Goal: Information Seeking & Learning: Learn about a topic

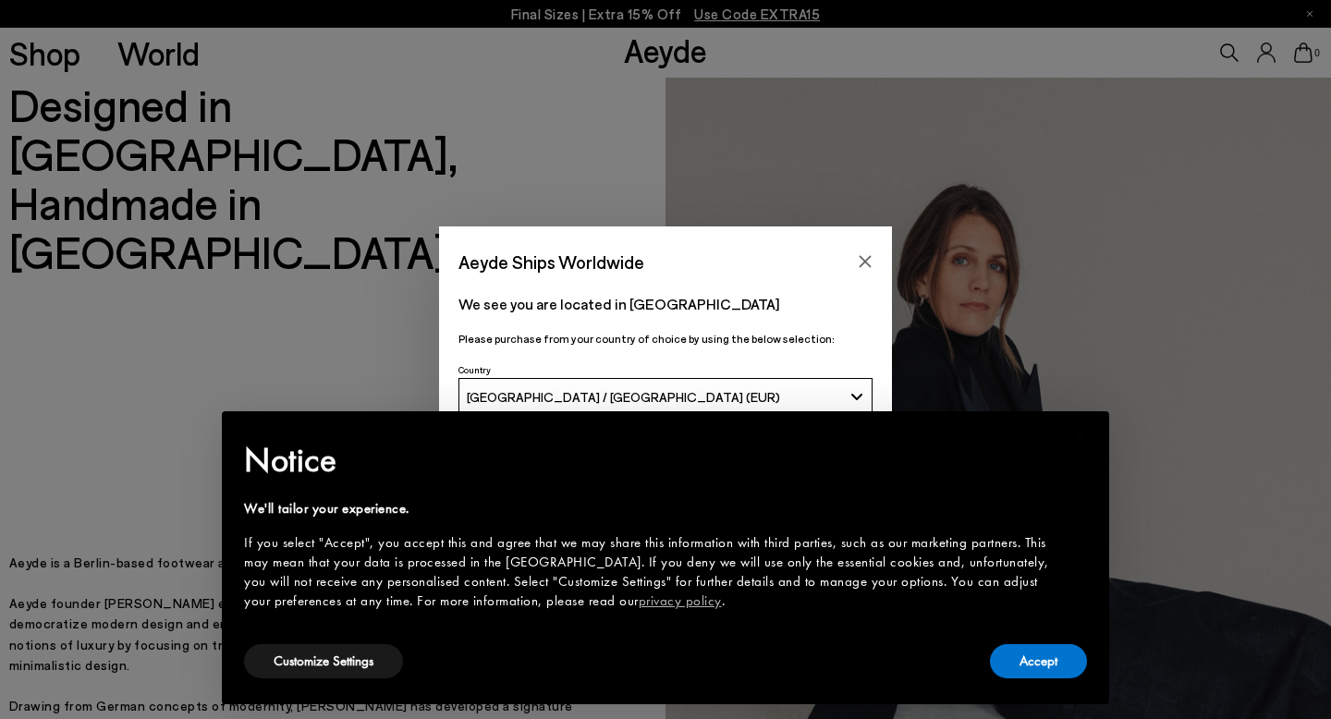
scroll to position [227, 0]
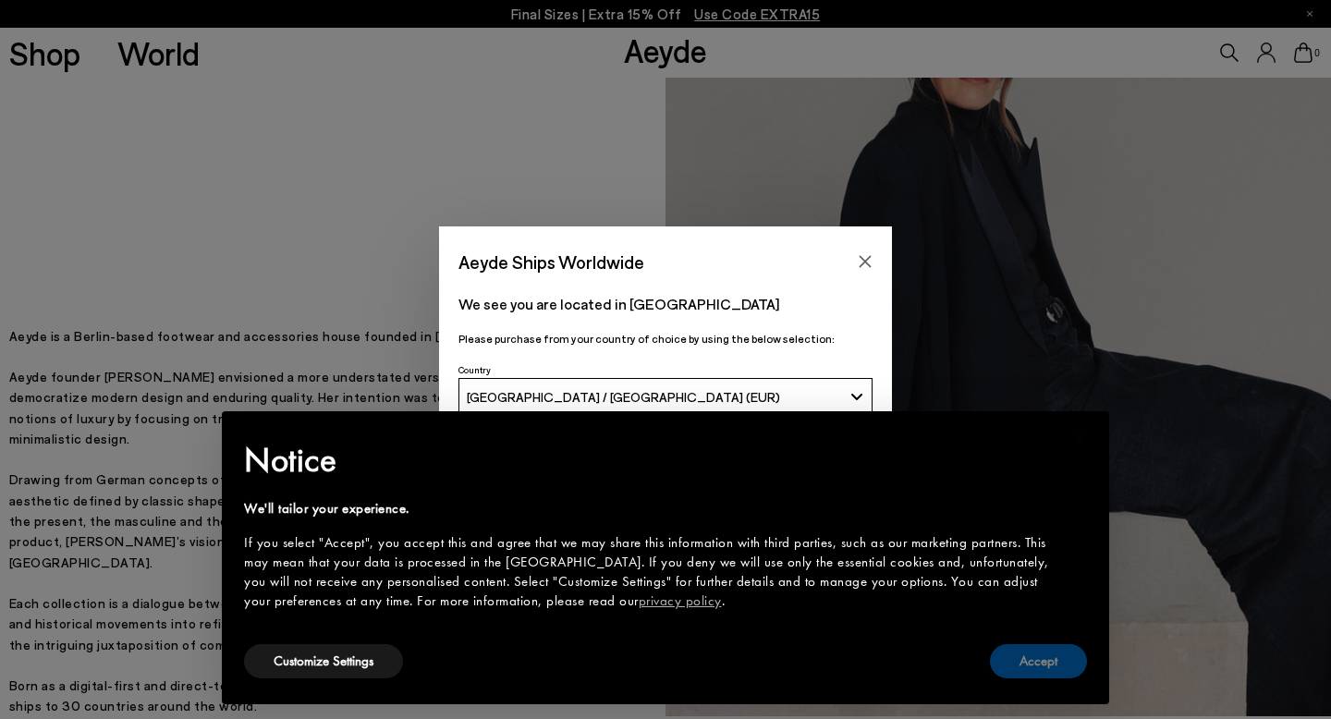
click at [1037, 675] on button "Accept" at bounding box center [1038, 661] width 97 height 34
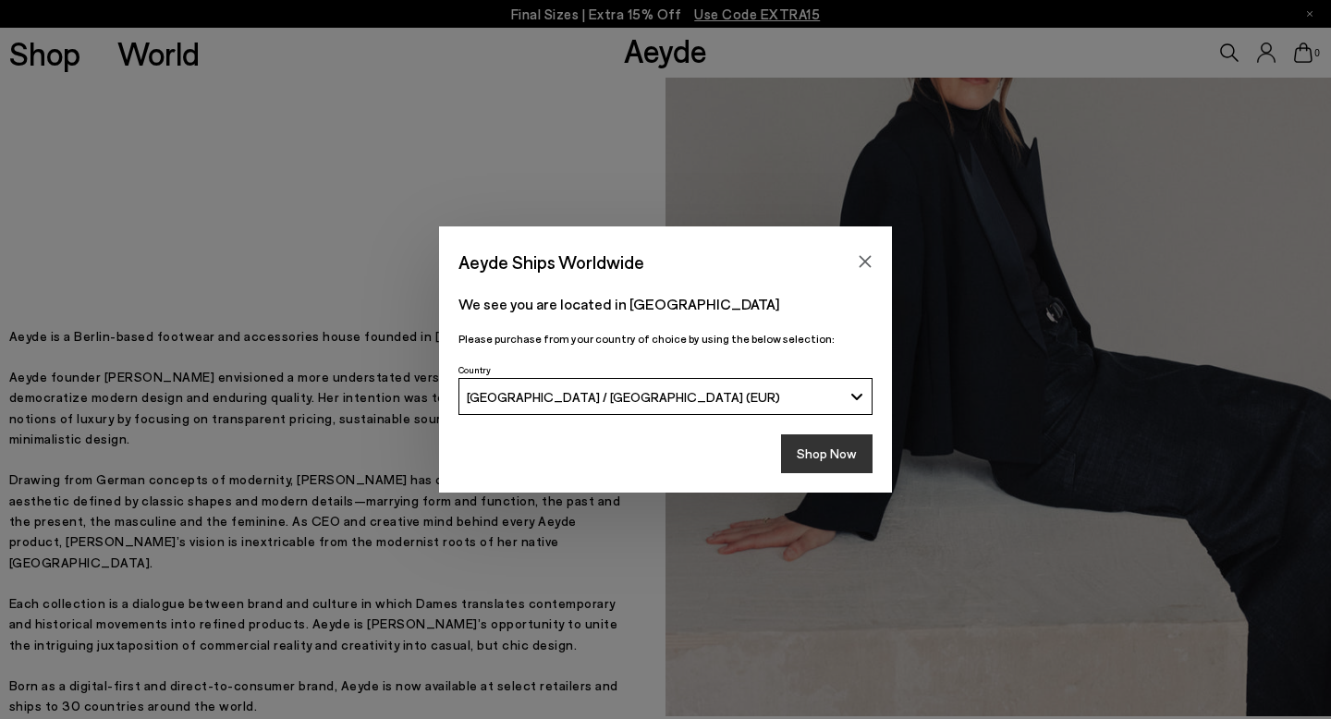
click at [842, 455] on button "Shop Now" at bounding box center [827, 454] width 92 height 39
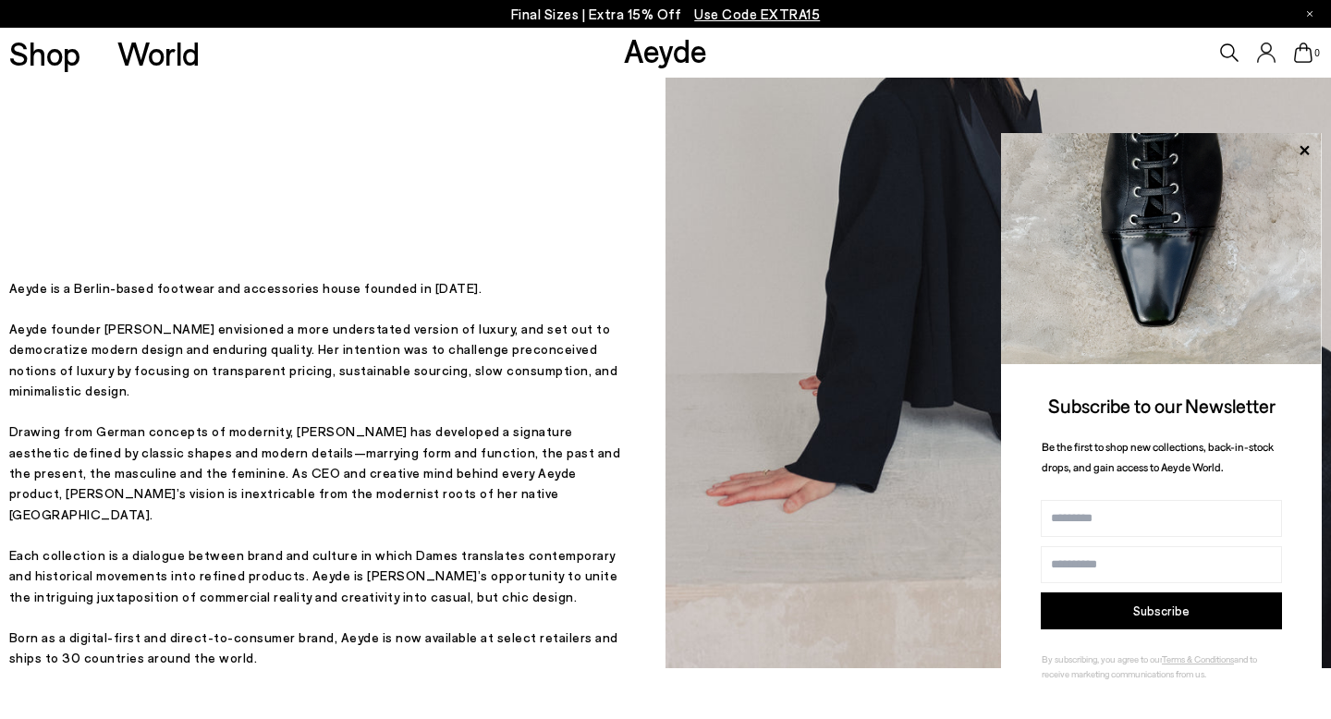
scroll to position [241, 0]
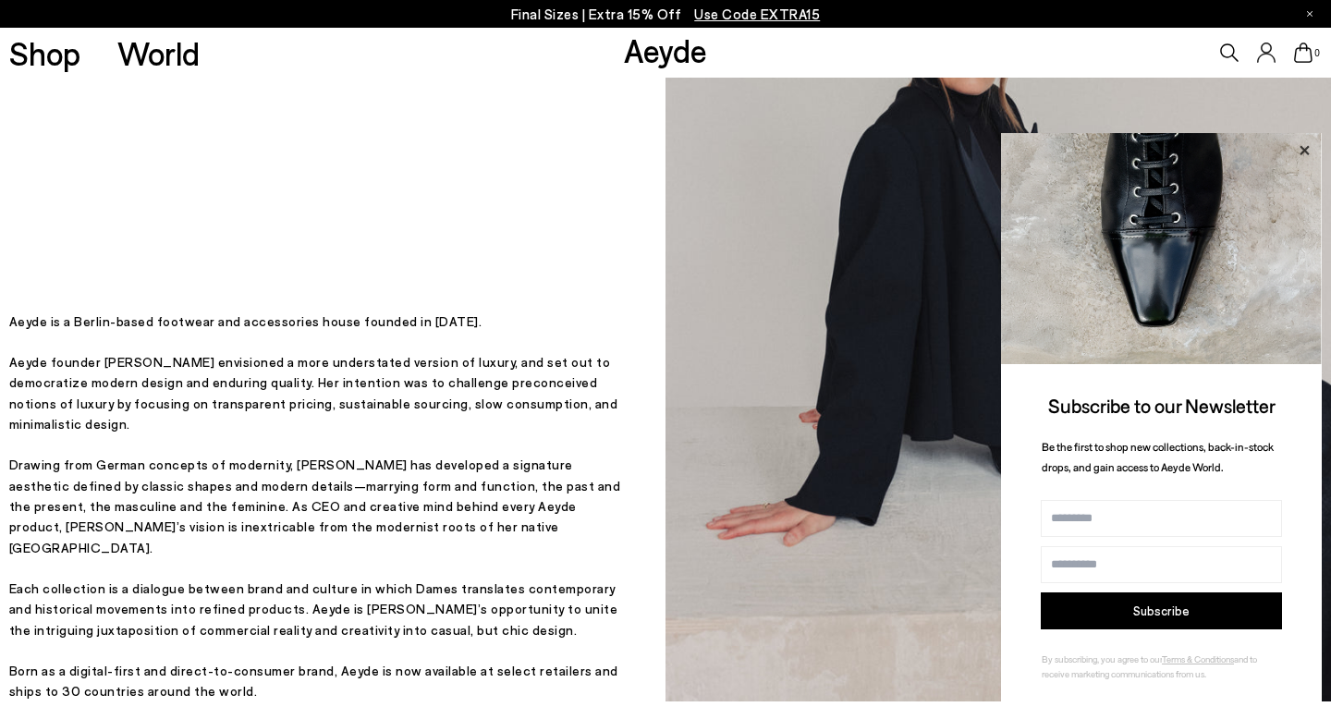
click at [1310, 153] on icon at bounding box center [1305, 151] width 24 height 24
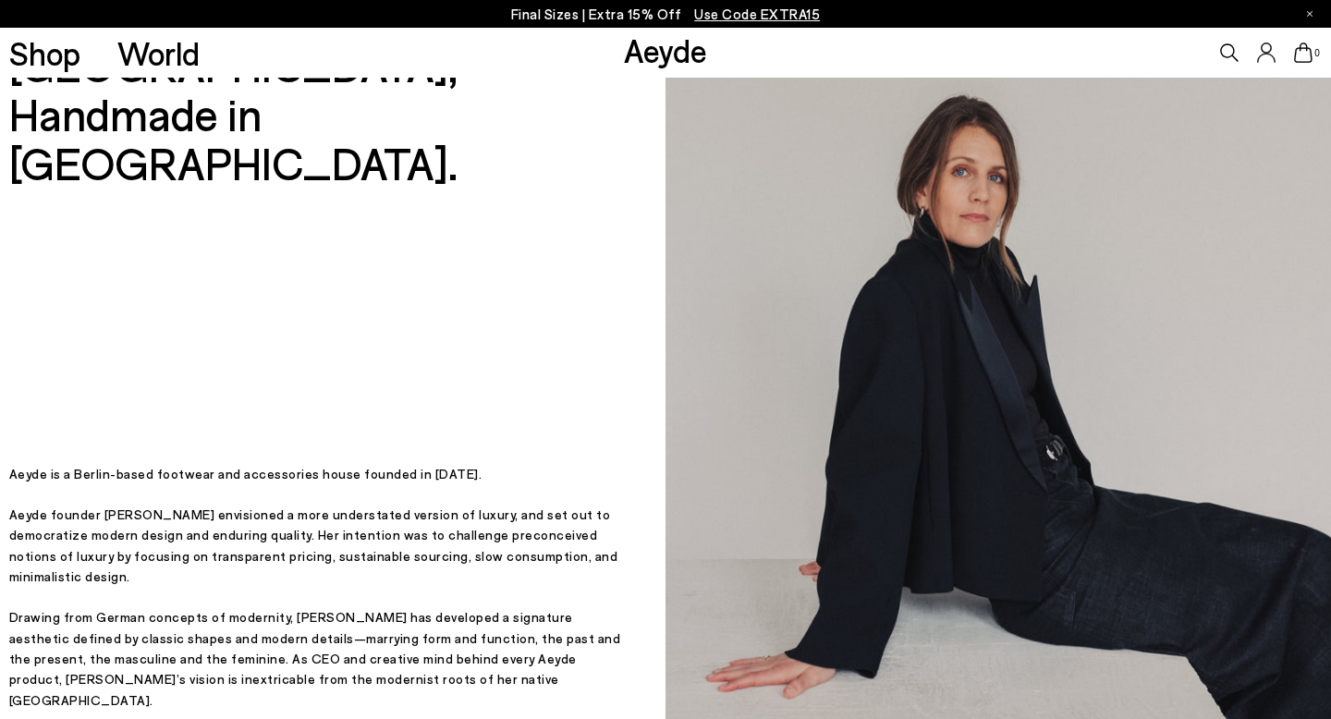
scroll to position [90, 0]
drag, startPoint x: 175, startPoint y: 559, endPoint x: 102, endPoint y: 558, distance: 73.1
click at [101, 557] on p "Aeyde founder [PERSON_NAME] envisioned a more understated version of luxury, an…" at bounding box center [318, 545] width 619 height 83
copy p "[PERSON_NAME]"
